Goal: Navigation & Orientation: Find specific page/section

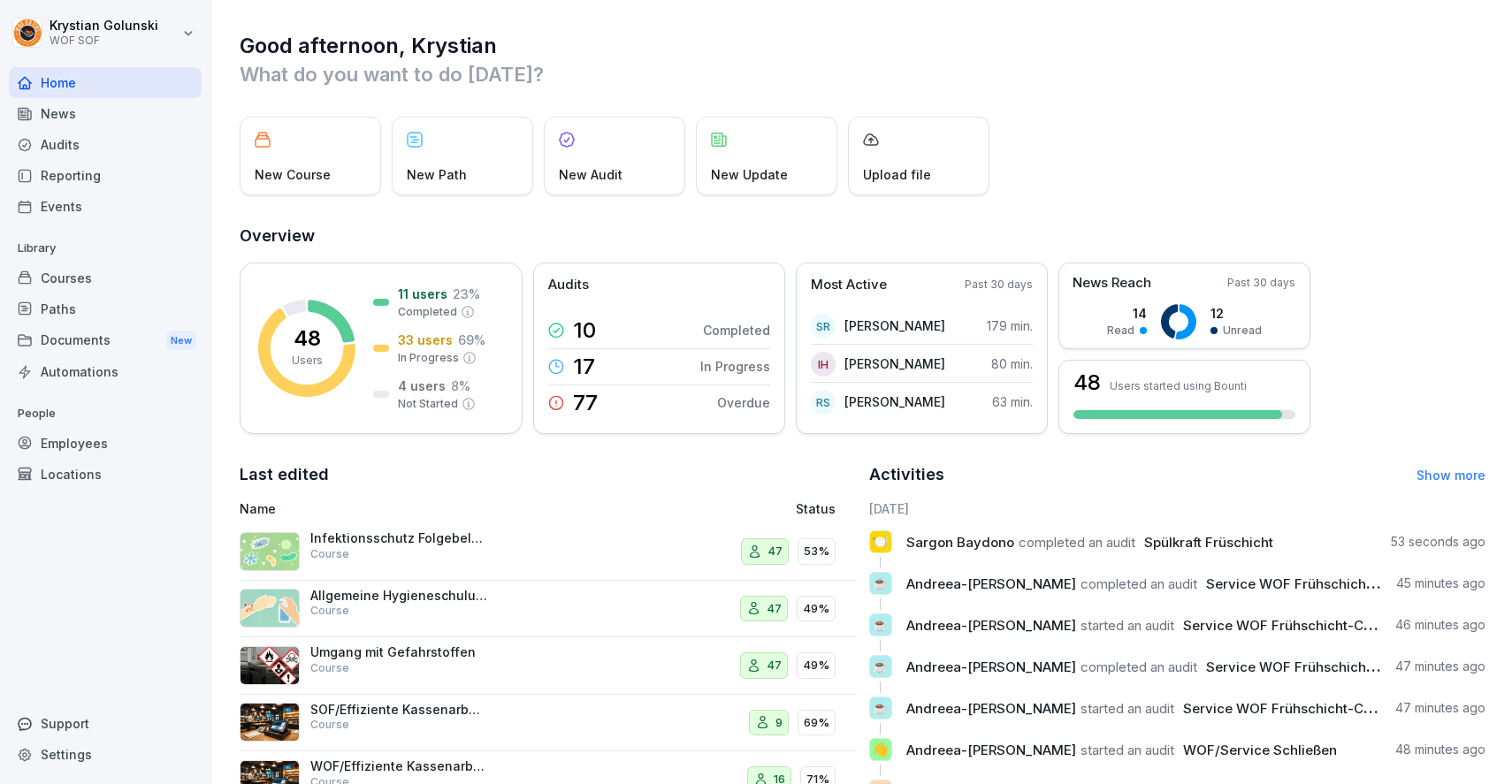
click at [142, 143] on div "Audits" at bounding box center [105, 145] width 193 height 31
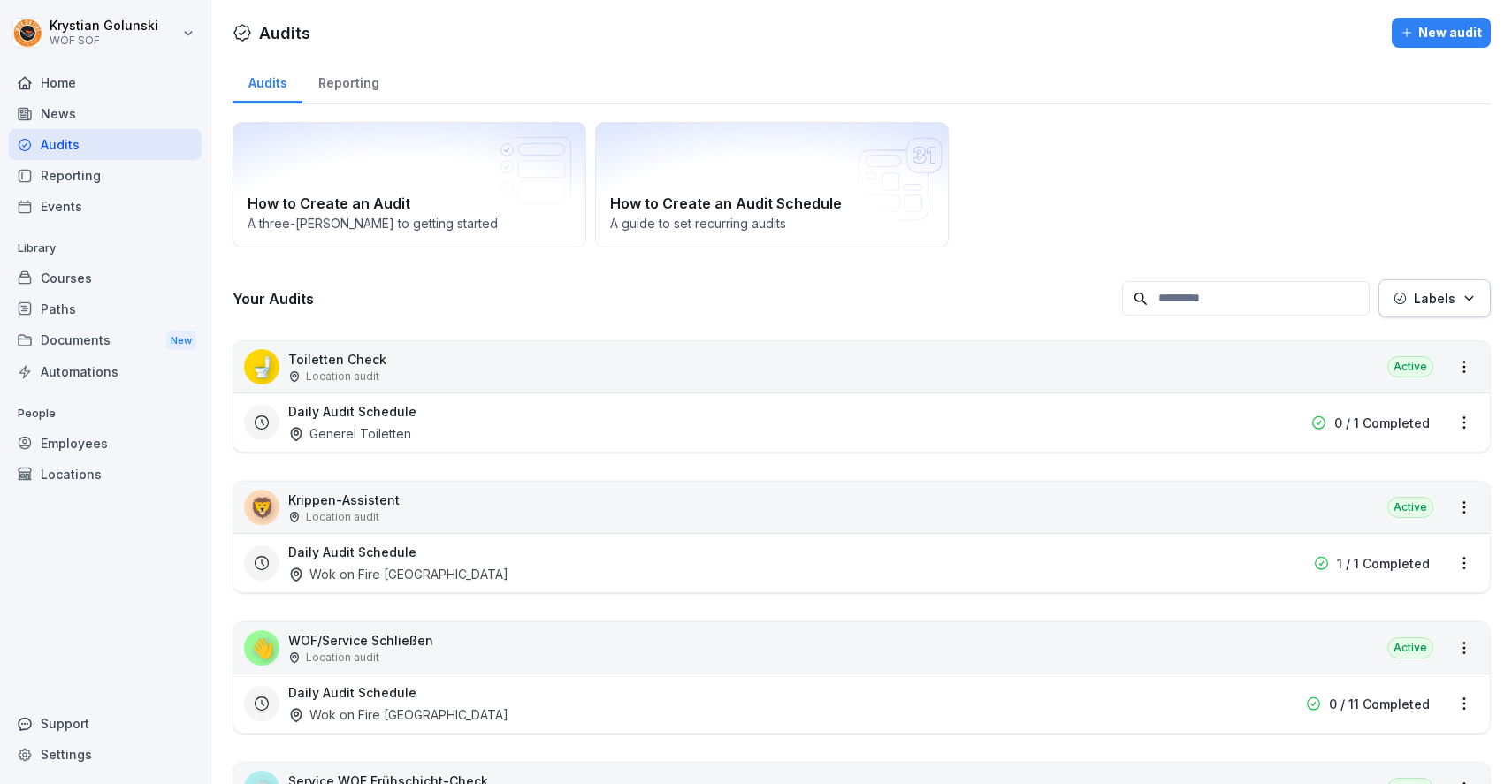
click at [90, 177] on div "Reporting" at bounding box center [105, 176] width 193 height 31
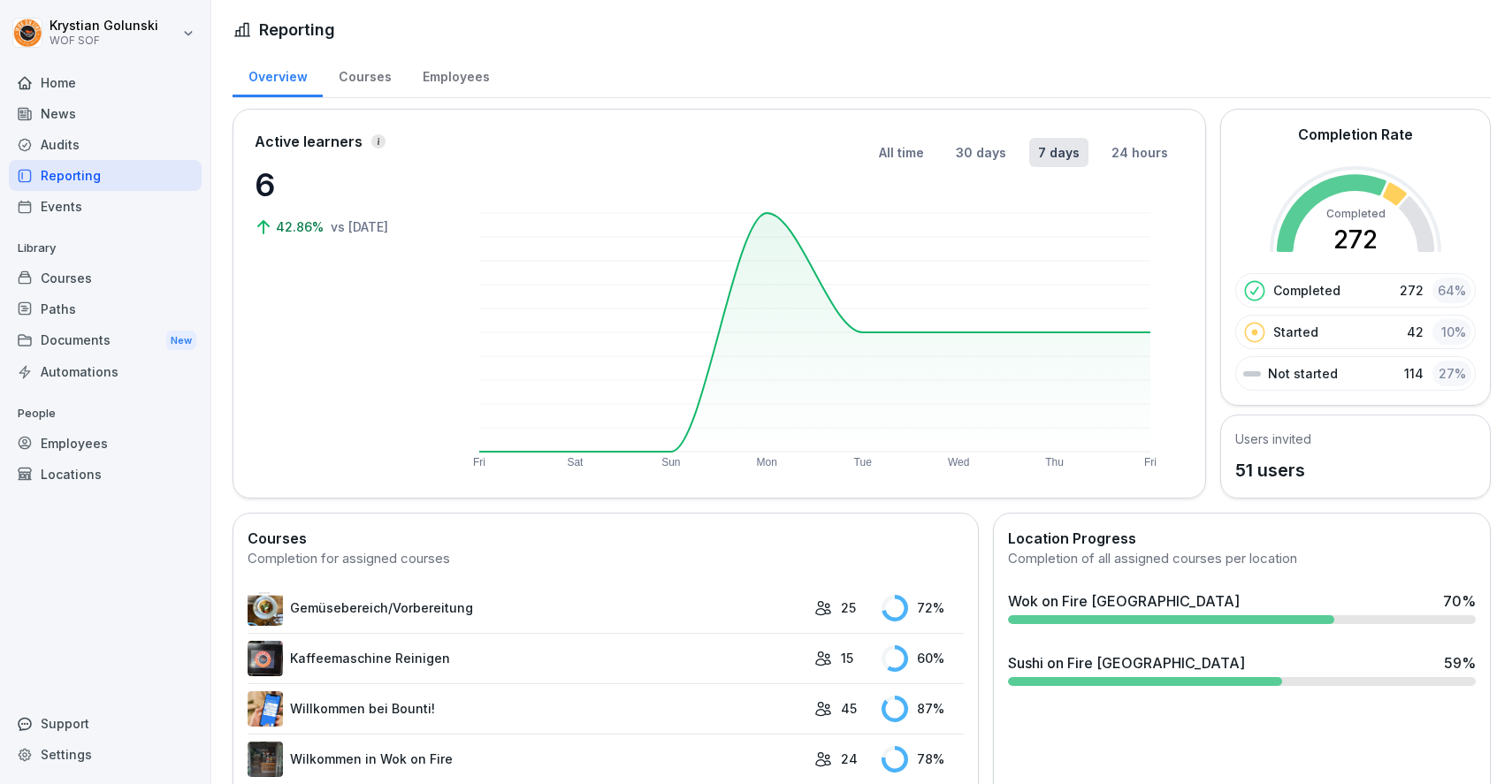
click at [135, 105] on div "News" at bounding box center [105, 113] width 193 height 31
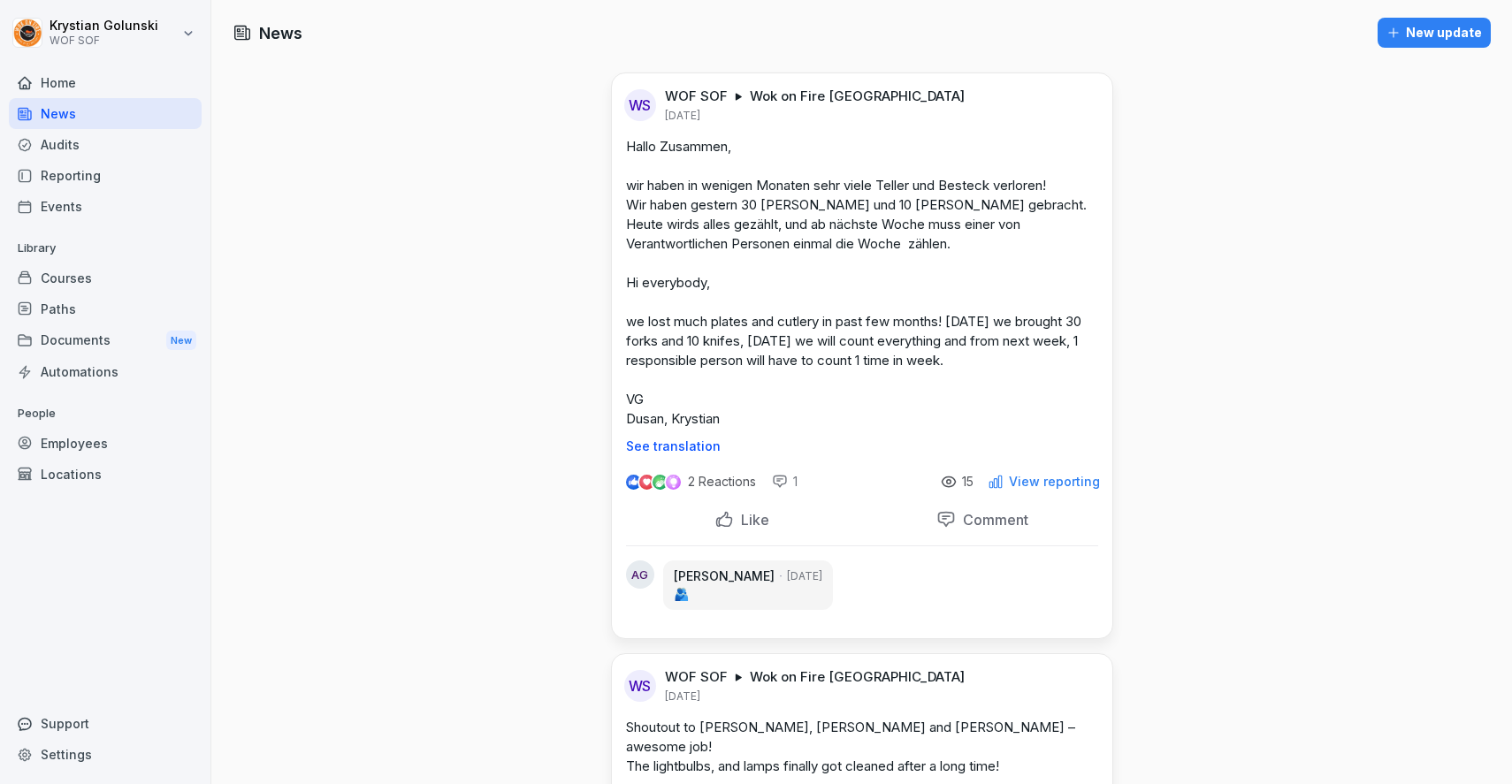
click at [139, 130] on div "Audits" at bounding box center [105, 145] width 193 height 31
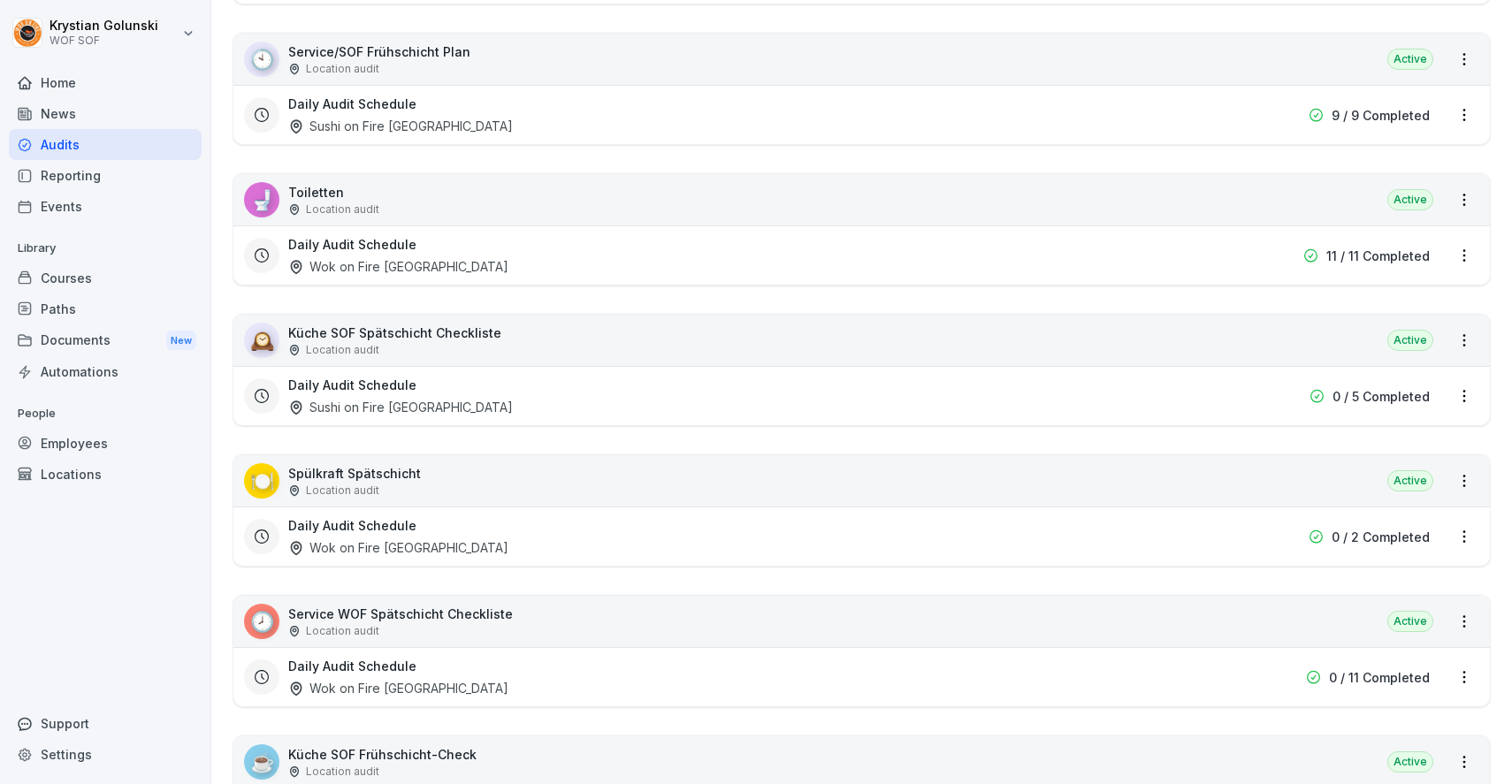
scroll to position [1447, 0]
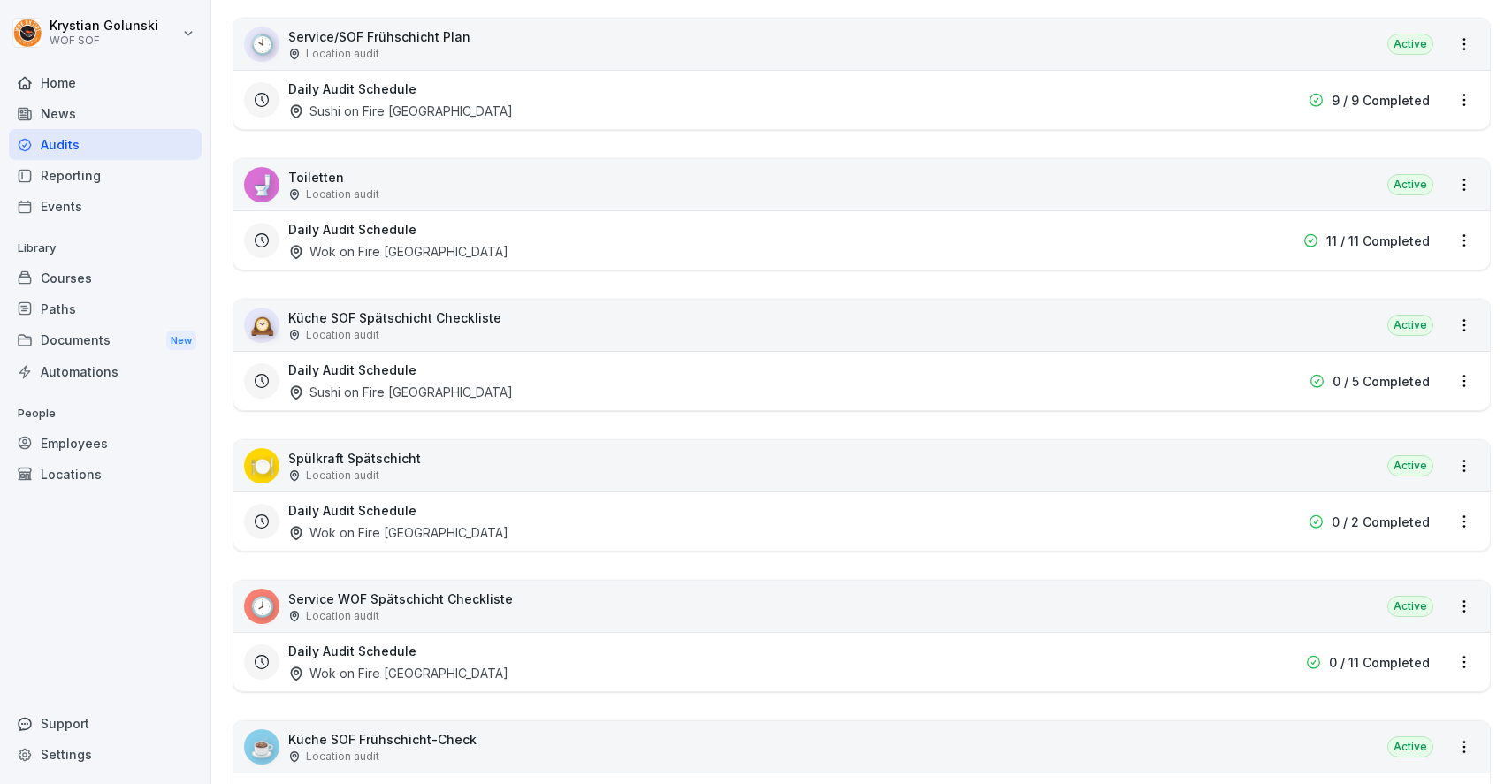
click at [96, 335] on div "Documents New" at bounding box center [105, 341] width 193 height 33
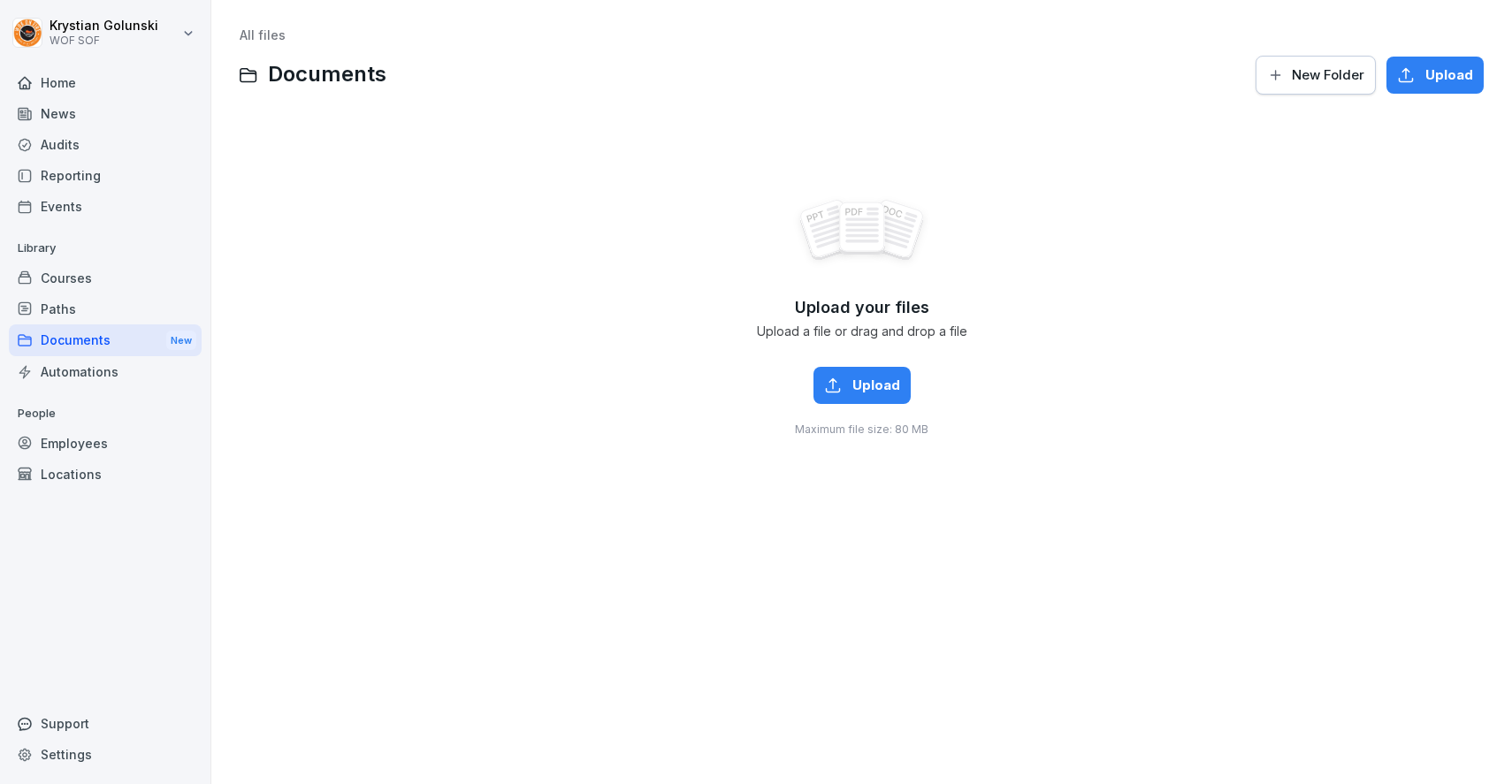
click at [115, 316] on div "Paths" at bounding box center [105, 309] width 193 height 31
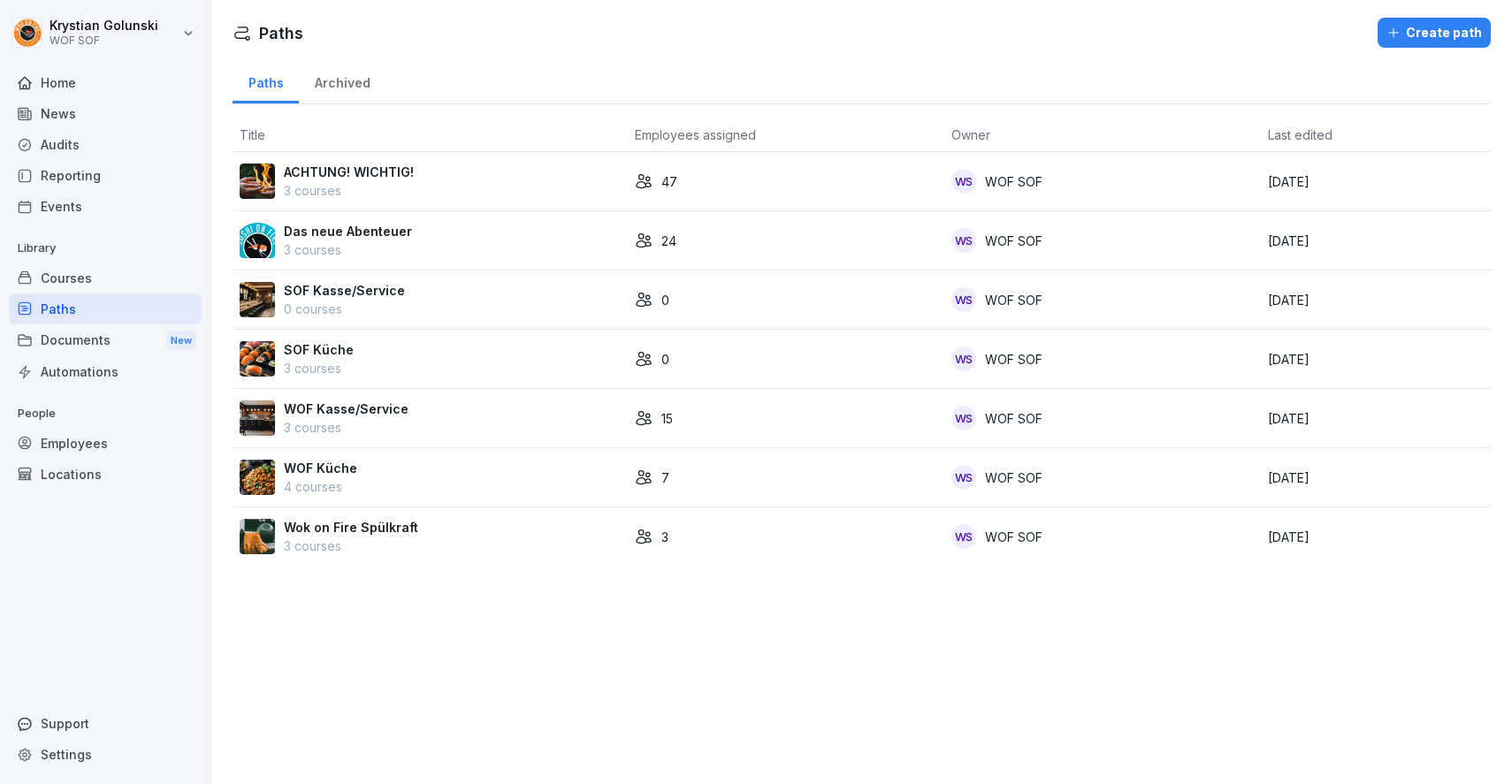
click at [118, 282] on div "Courses" at bounding box center [105, 278] width 193 height 31
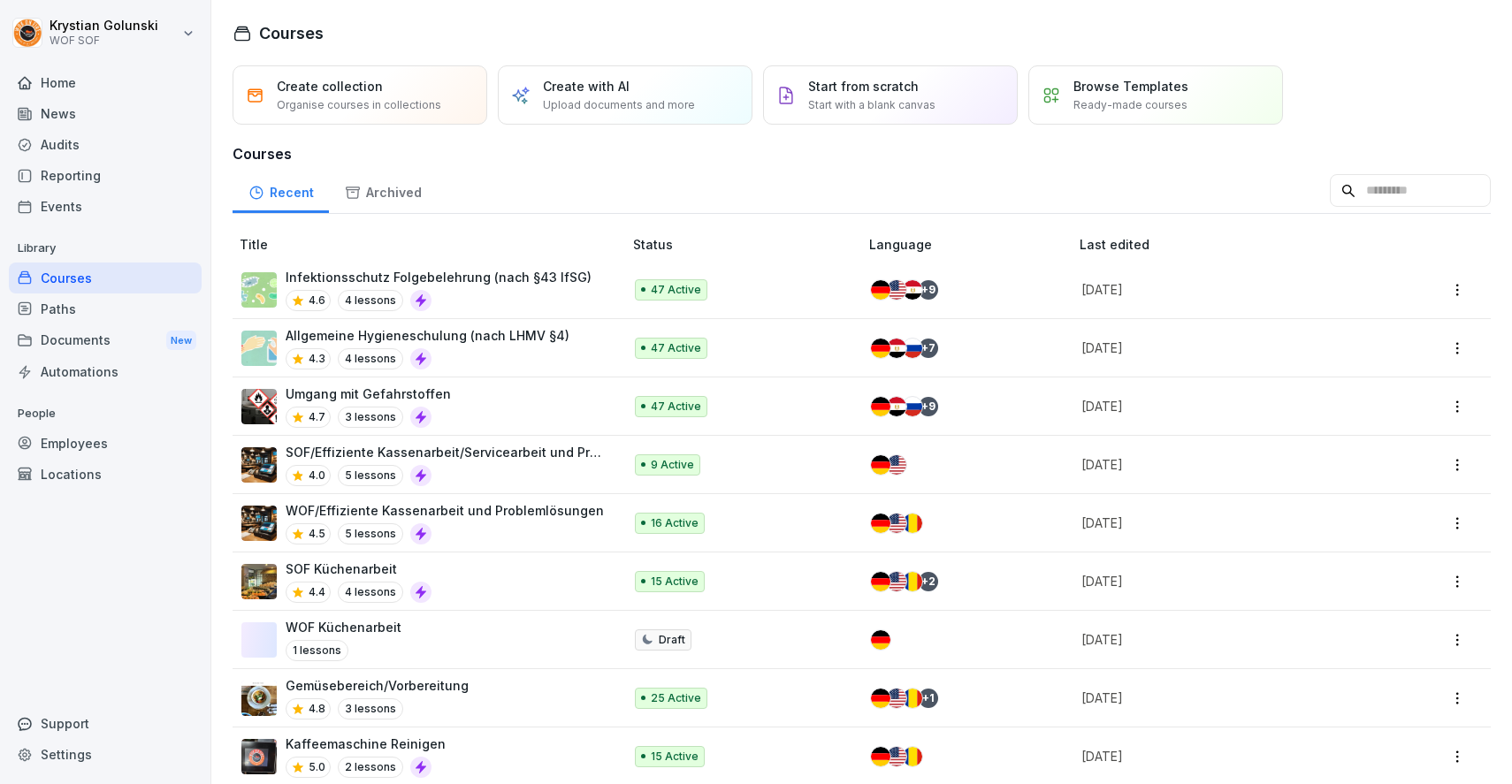
click at [131, 306] on div "Paths" at bounding box center [105, 309] width 193 height 31
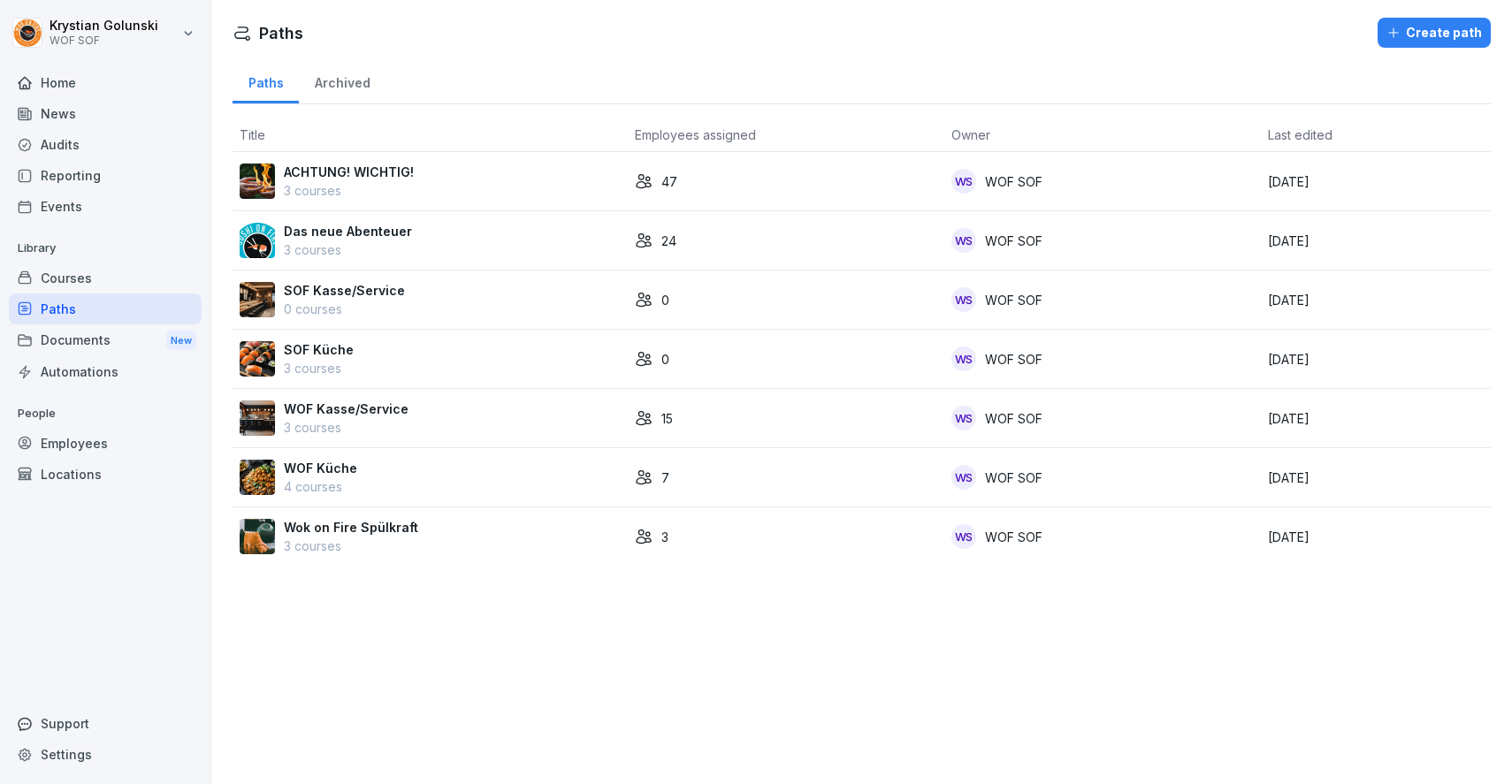
click at [340, 236] on p "Das neue Abenteuer" at bounding box center [348, 231] width 128 height 18
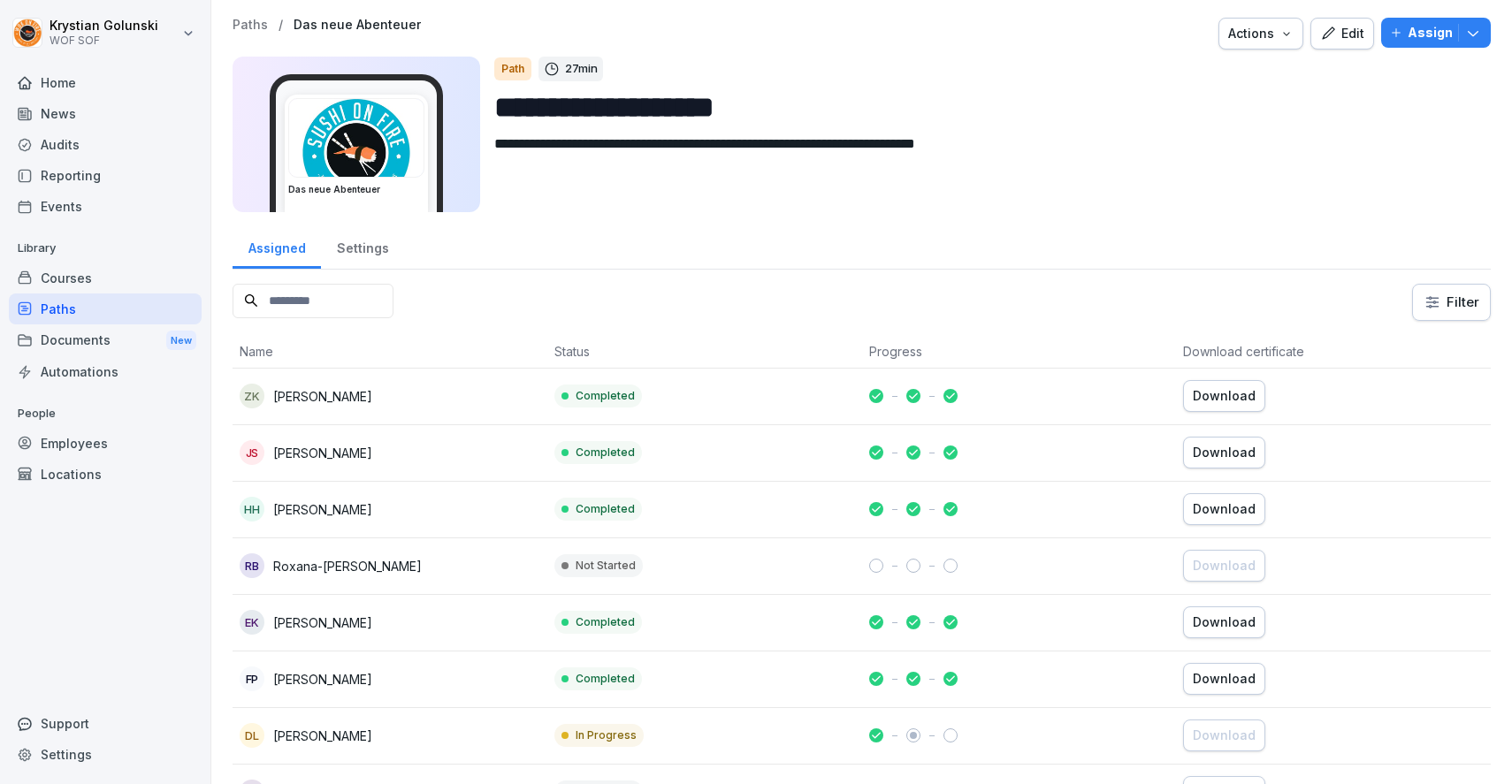
click at [120, 277] on div "Courses" at bounding box center [105, 278] width 193 height 31
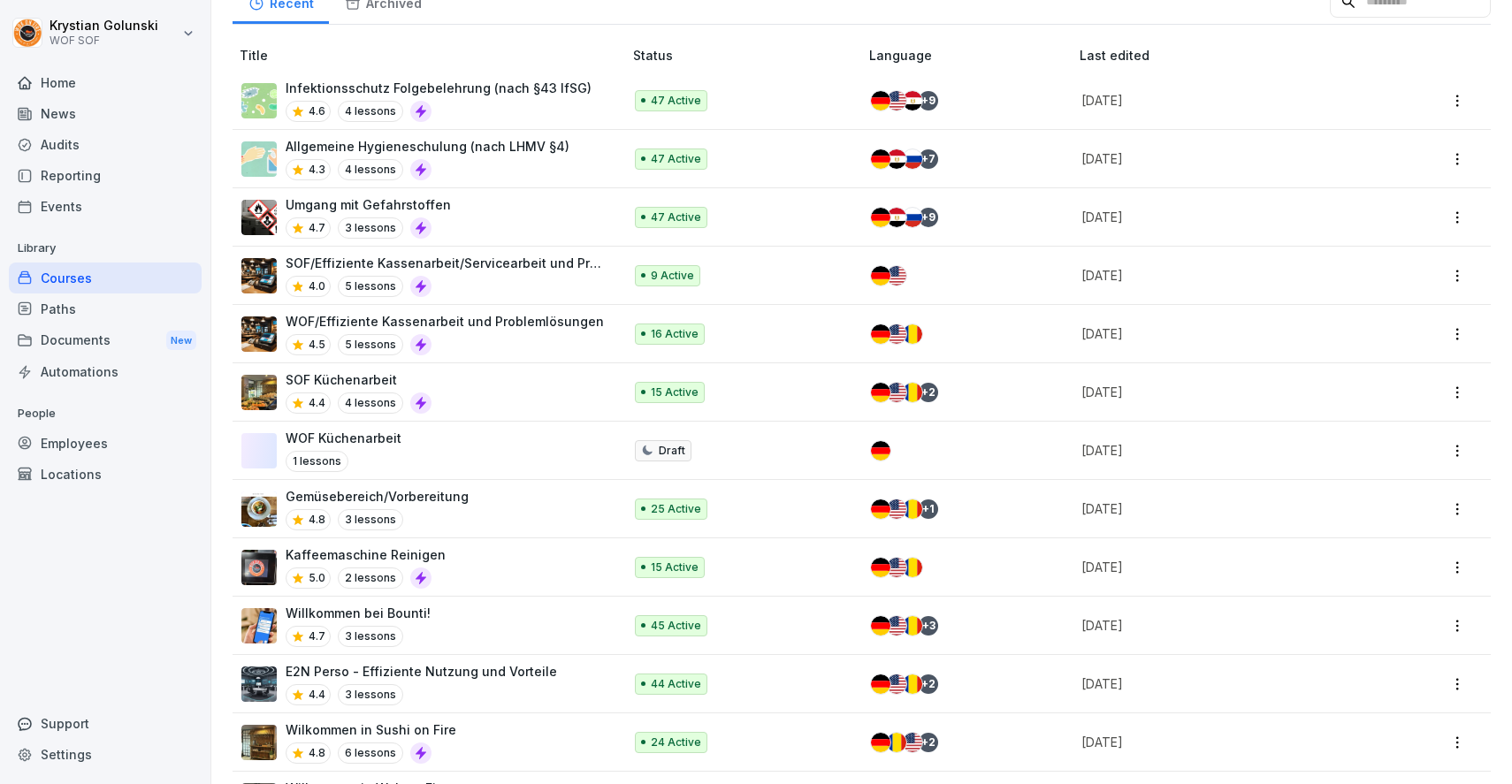
scroll to position [198, 0]
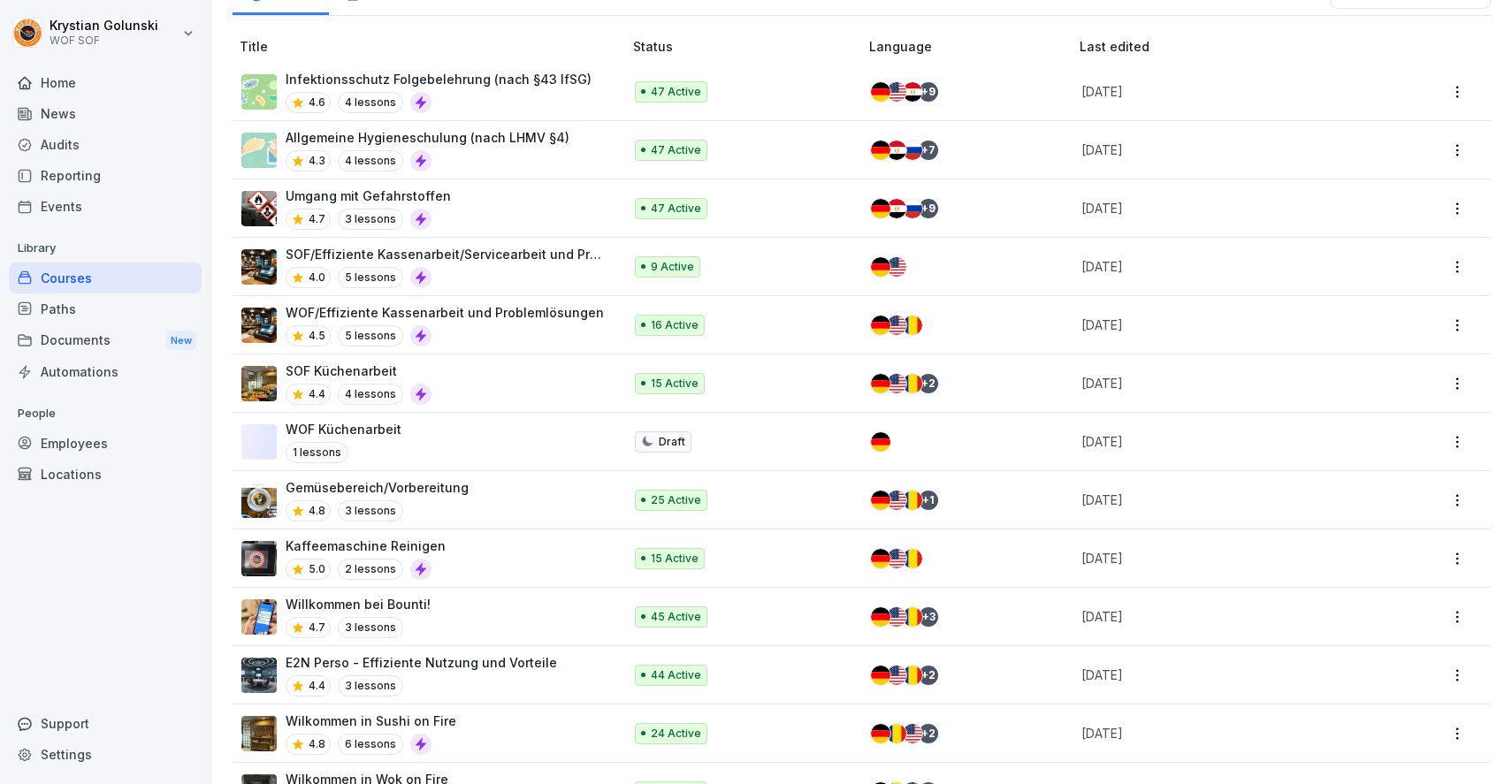
click at [510, 367] on div "SOF Küchenarbeit 4.4 4 lessons" at bounding box center [423, 382] width 363 height 43
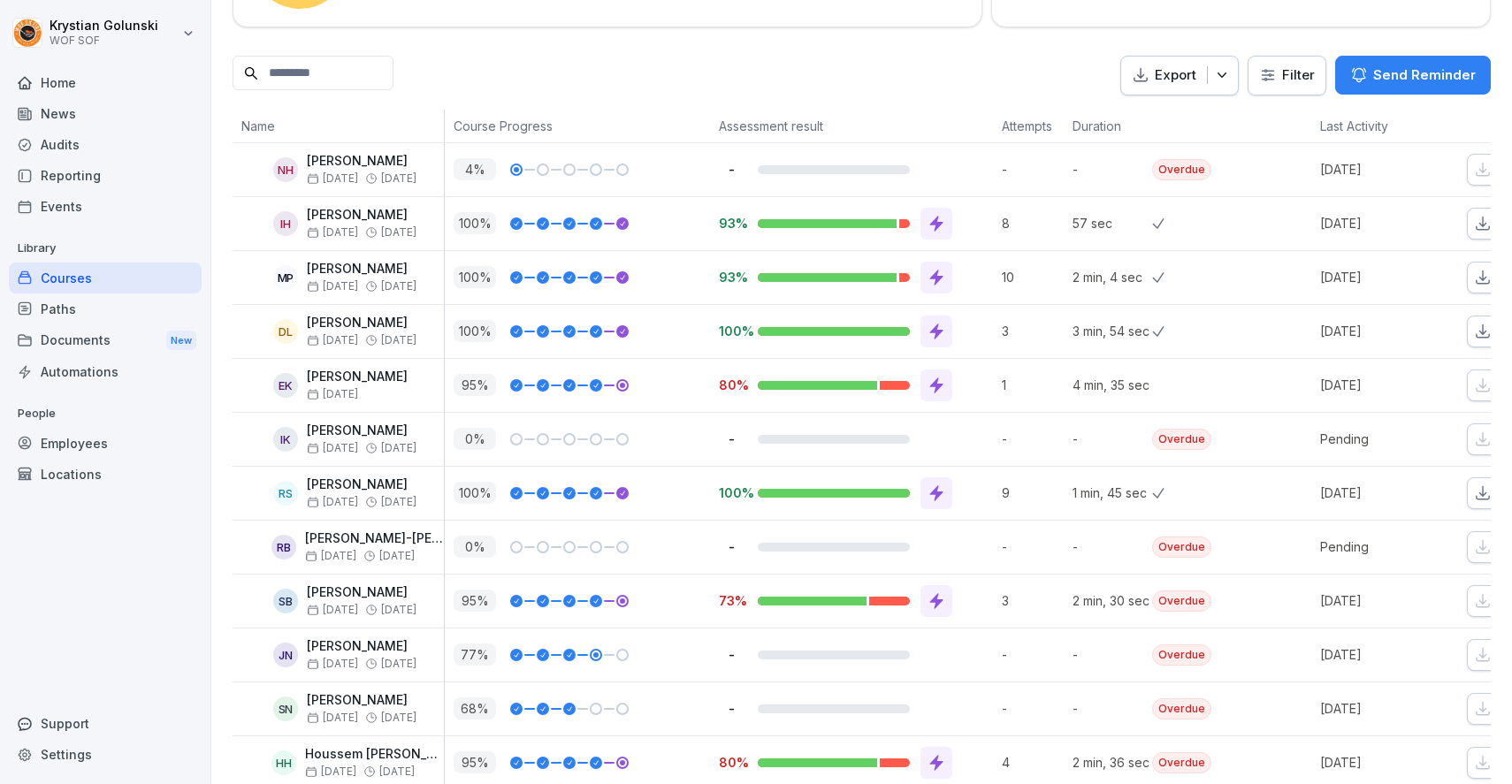
scroll to position [384, 0]
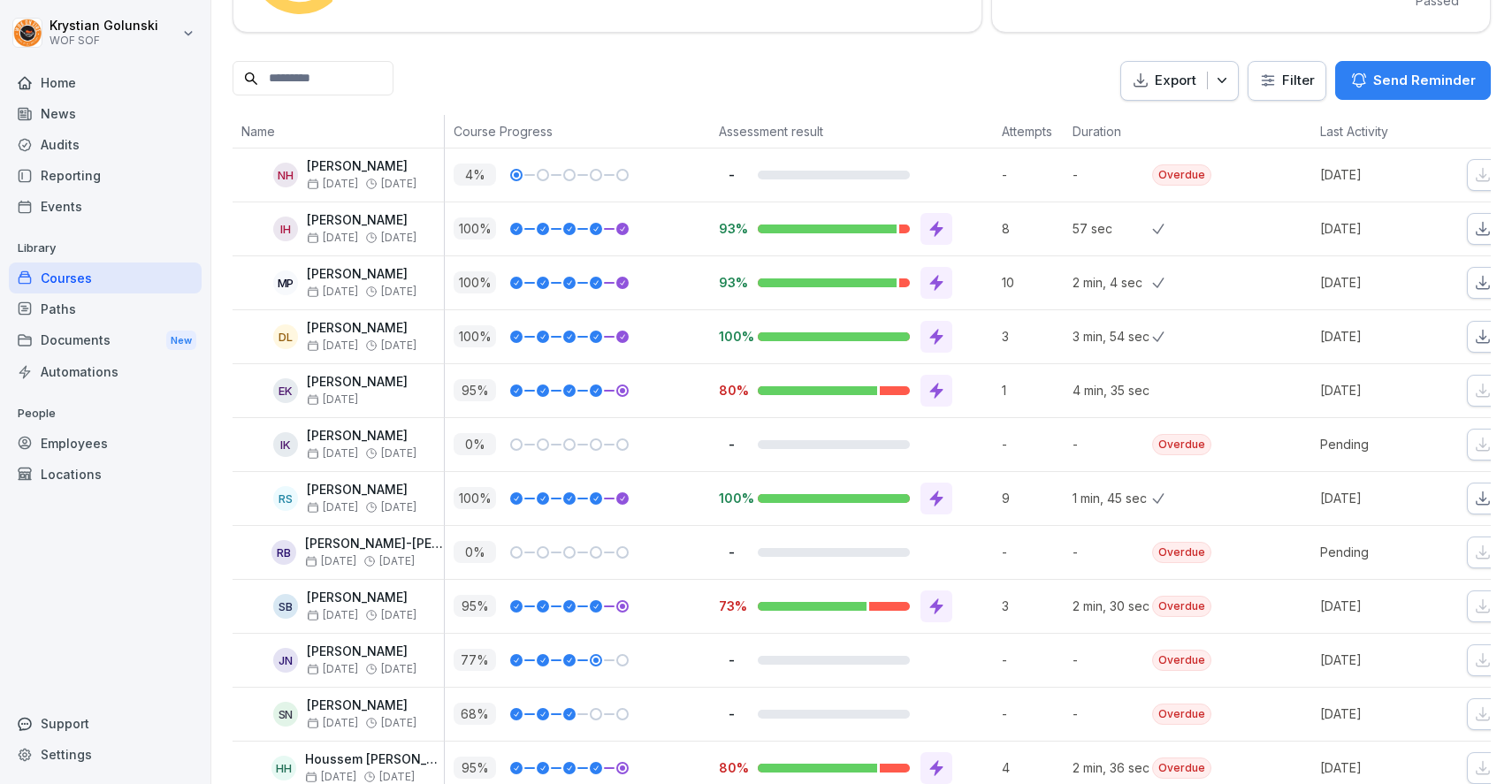
click at [81, 325] on div "Documents New" at bounding box center [105, 341] width 193 height 33
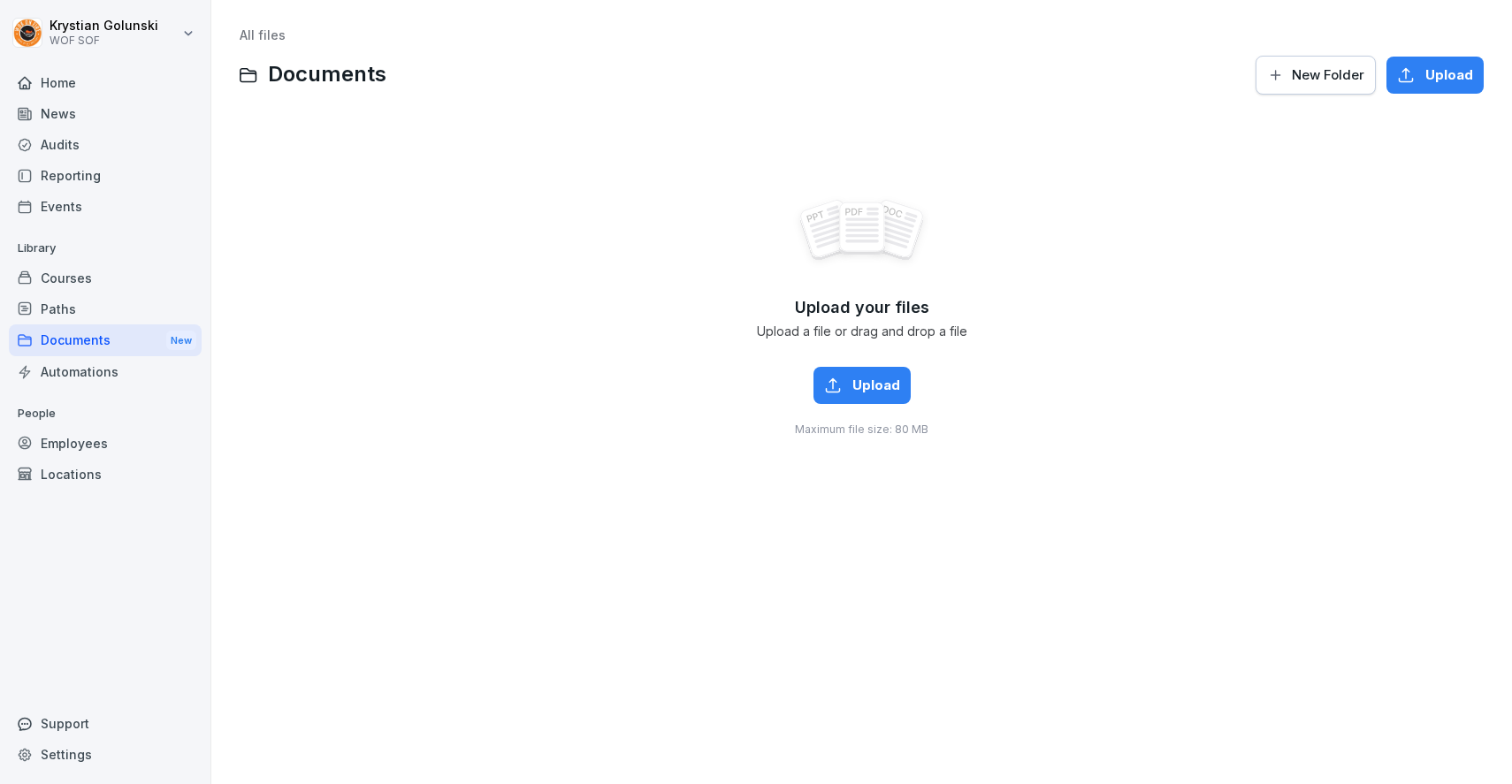
click at [83, 315] on div "Paths" at bounding box center [105, 309] width 193 height 31
